Goal: Find specific page/section: Find specific page/section

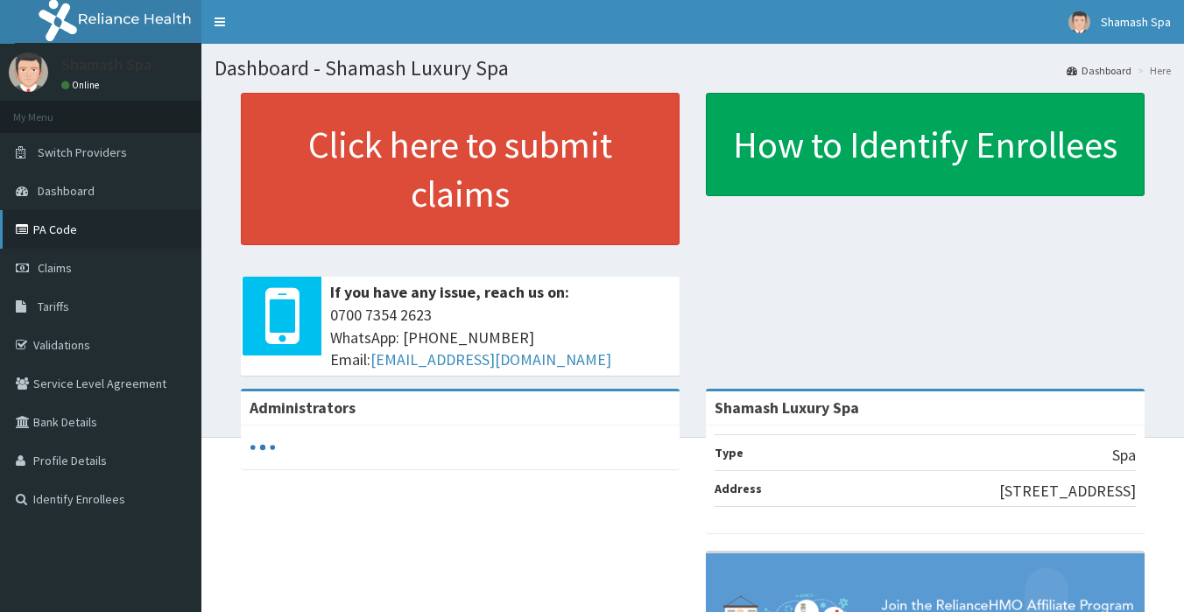
click at [75, 232] on link "PA Code" at bounding box center [100, 229] width 201 height 39
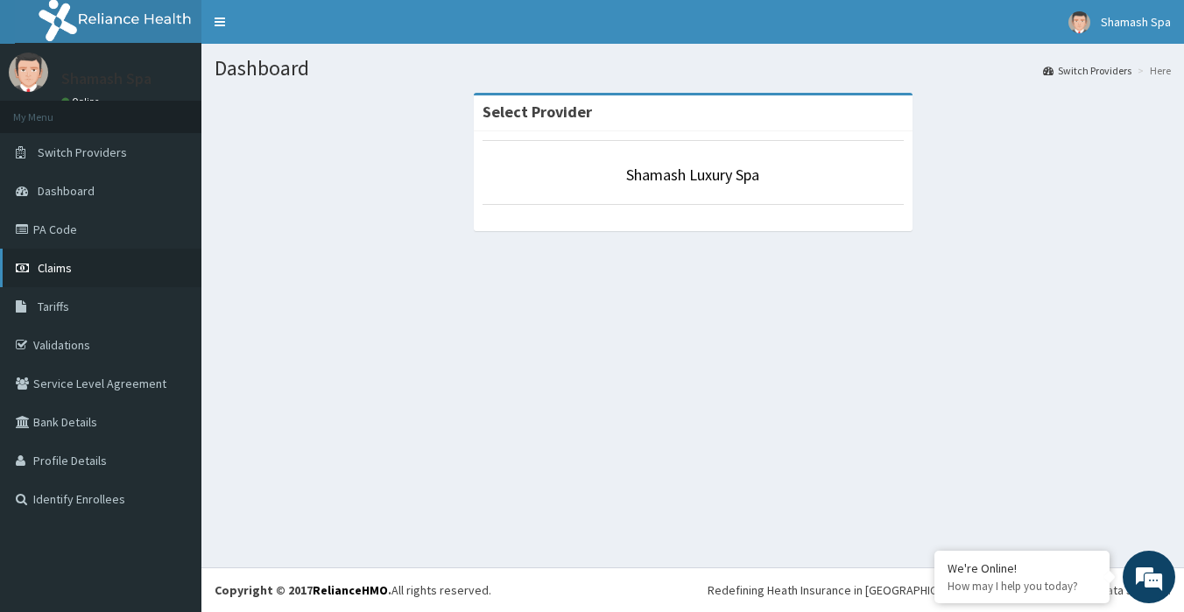
click at [63, 265] on span "Claims" at bounding box center [55, 268] width 34 height 16
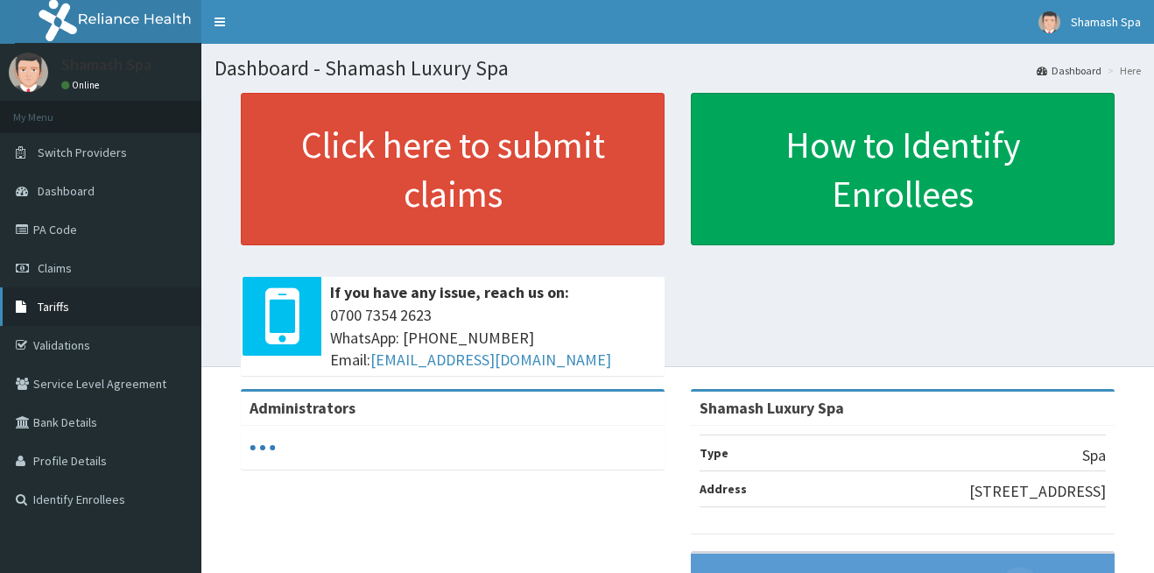
click at [77, 309] on link "Tariffs" at bounding box center [100, 306] width 201 height 39
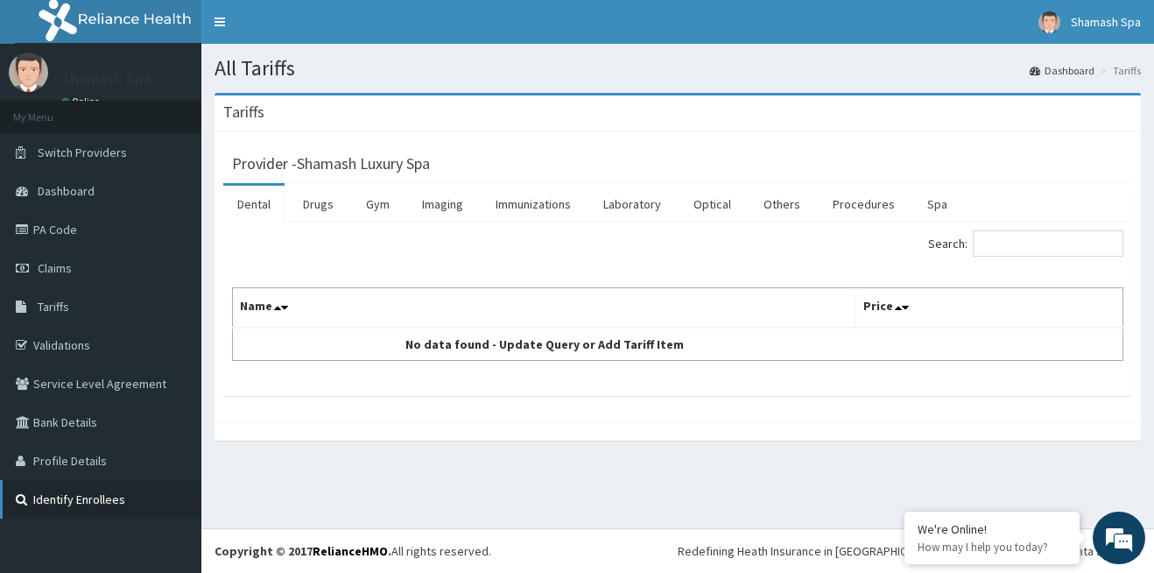
click at [119, 494] on link "Identify Enrollees" at bounding box center [100, 499] width 201 height 39
